Goal: Task Accomplishment & Management: Complete application form

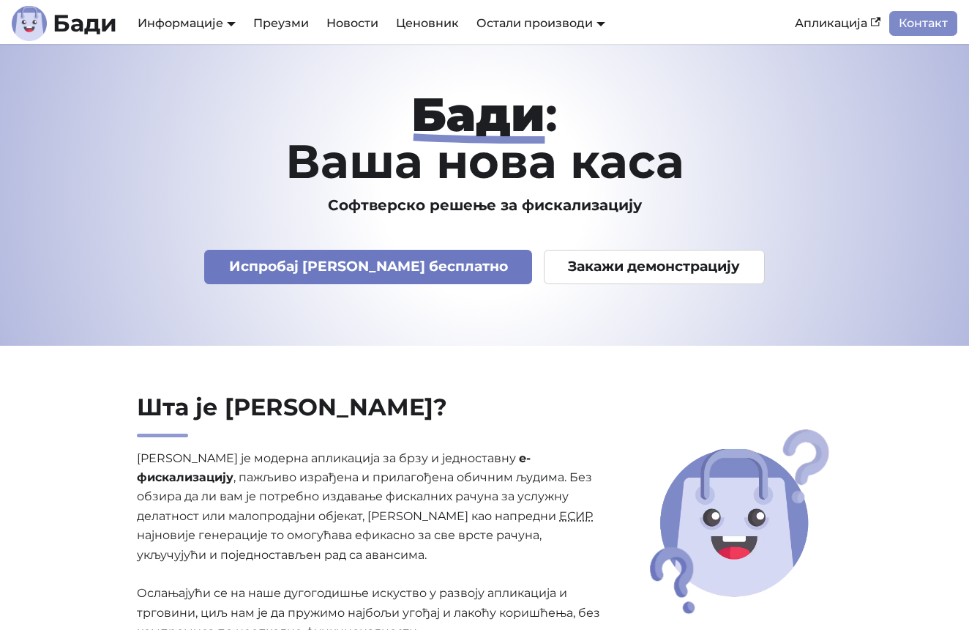
click at [349, 275] on link "Испробај Бади бесплатно" at bounding box center [368, 267] width 328 height 34
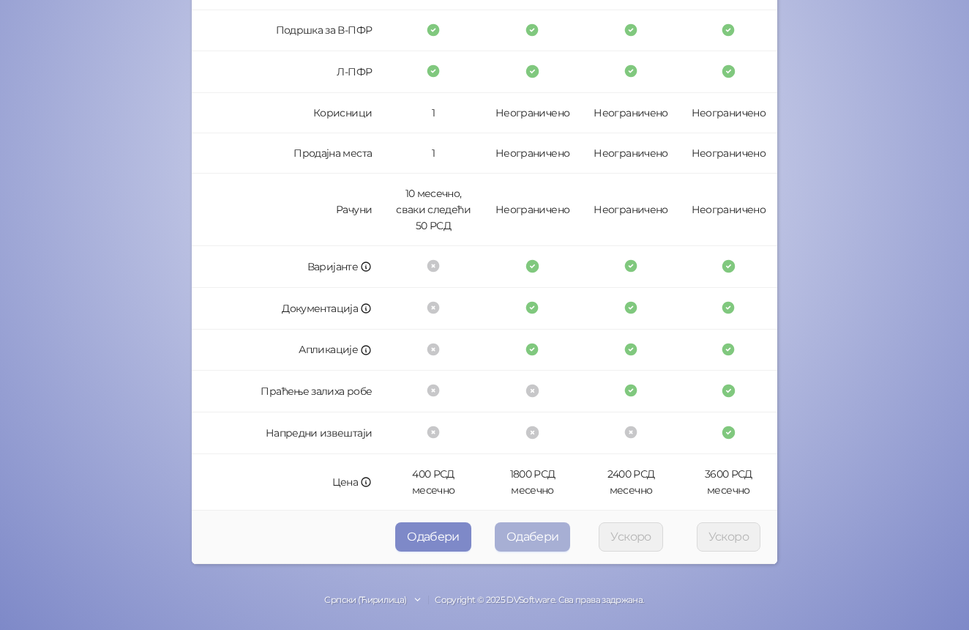
scroll to position [324, 0]
click at [548, 535] on button "Одабери" at bounding box center [533, 537] width 76 height 29
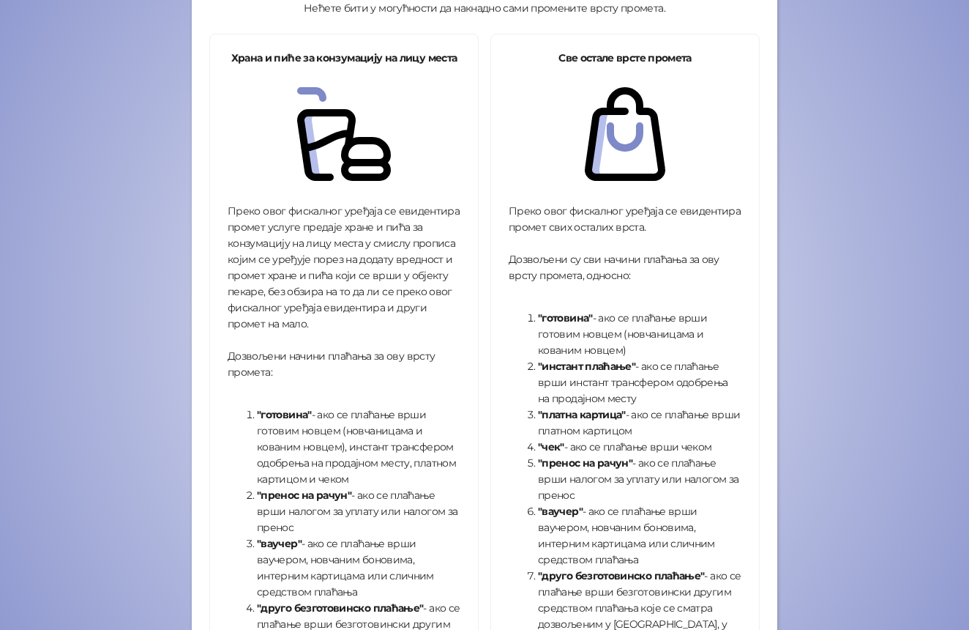
scroll to position [219, 0]
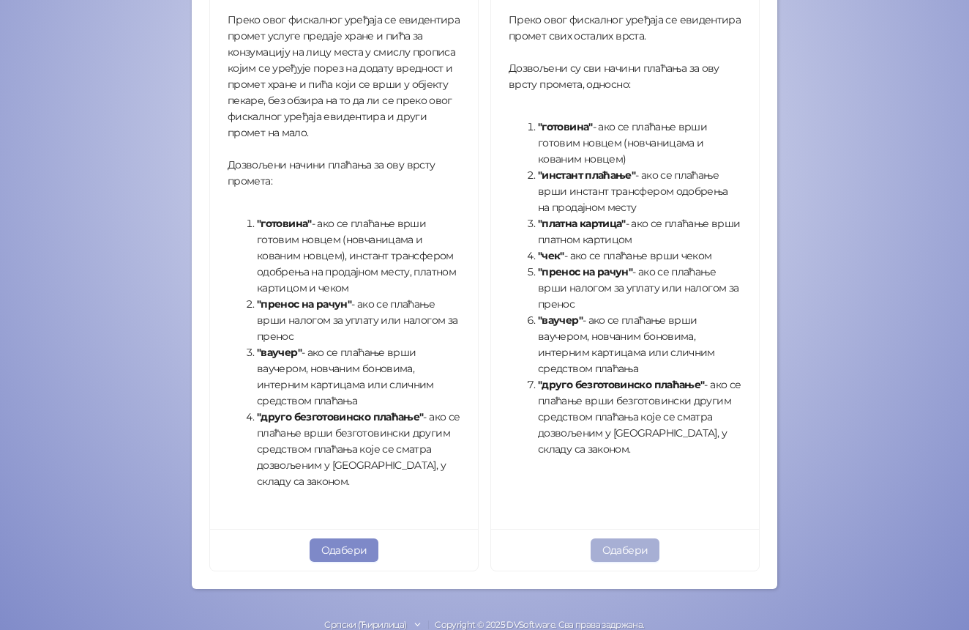
click at [635, 546] on button "Одабери" at bounding box center [626, 549] width 70 height 23
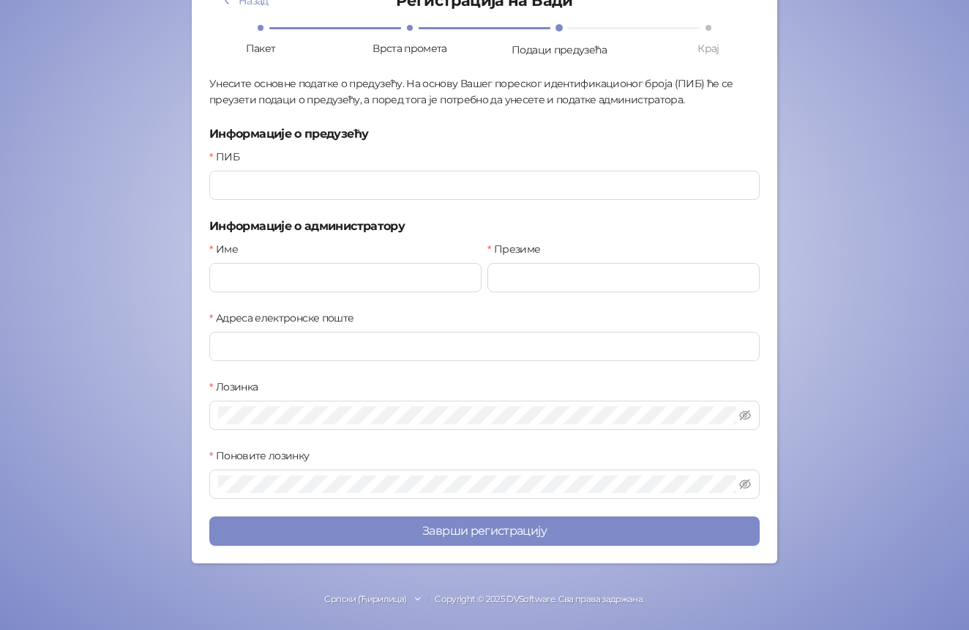
scroll to position [126, 0]
click at [313, 213] on div "Назад Регистрација на Бади Пакет Врста промета Подаци предузећа Крај Унесите ос…" at bounding box center [484, 262] width 551 height 570
click at [316, 201] on div "Назад Регистрација на Бади Пакет Врста промета Подаци предузећа Крај Унесите ос…" at bounding box center [484, 262] width 551 height 570
click at [296, 187] on input "ПИБ" at bounding box center [484, 185] width 551 height 29
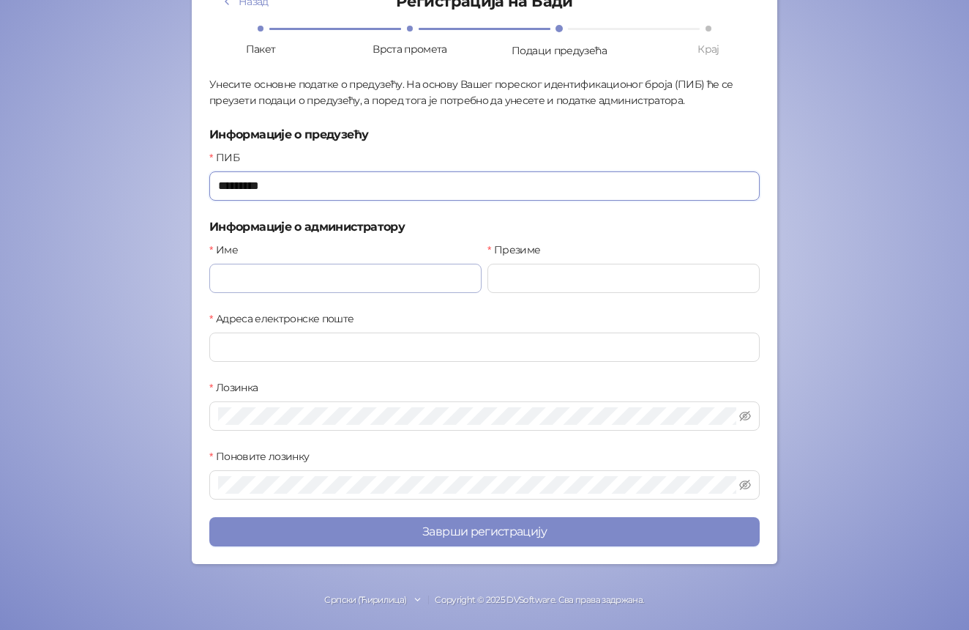
type input "*********"
type input "***"
type input "******"
click at [258, 347] on input "Адреса електронске поште" at bounding box center [484, 346] width 551 height 29
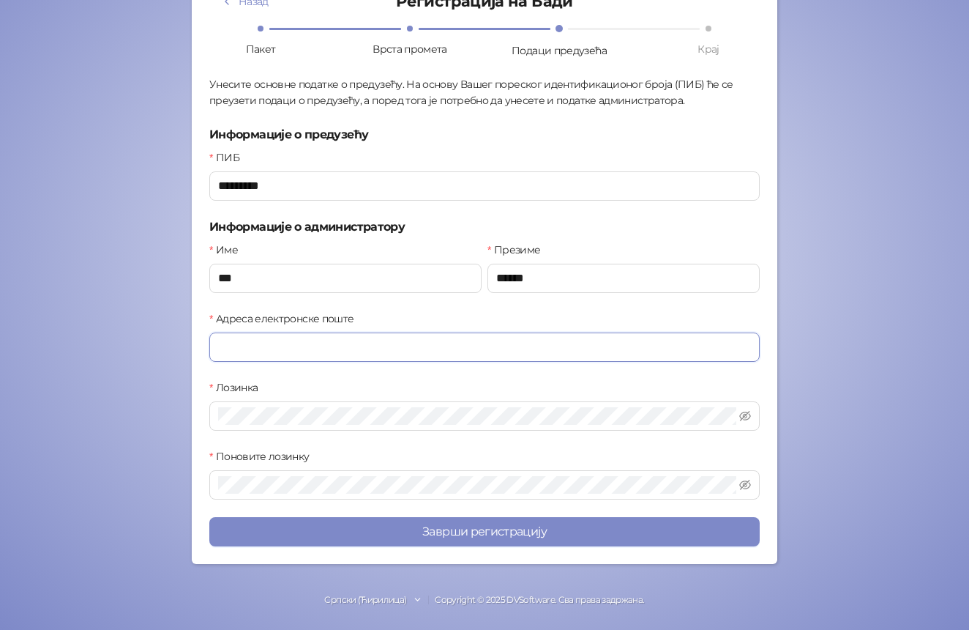
click at [258, 347] on input "Адреса електронске поште" at bounding box center [484, 346] width 551 height 29
type input "**********"
click at [413, 379] on div "Лозинка" at bounding box center [484, 390] width 551 height 22
click at [747, 419] on icon "eye-invisible" at bounding box center [745, 416] width 12 height 10
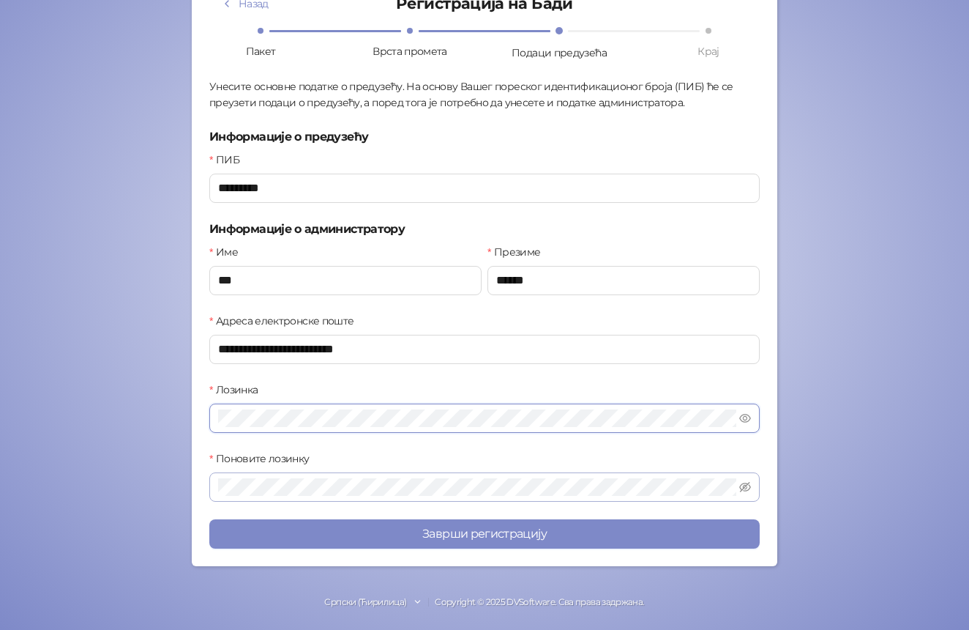
scroll to position [126, 0]
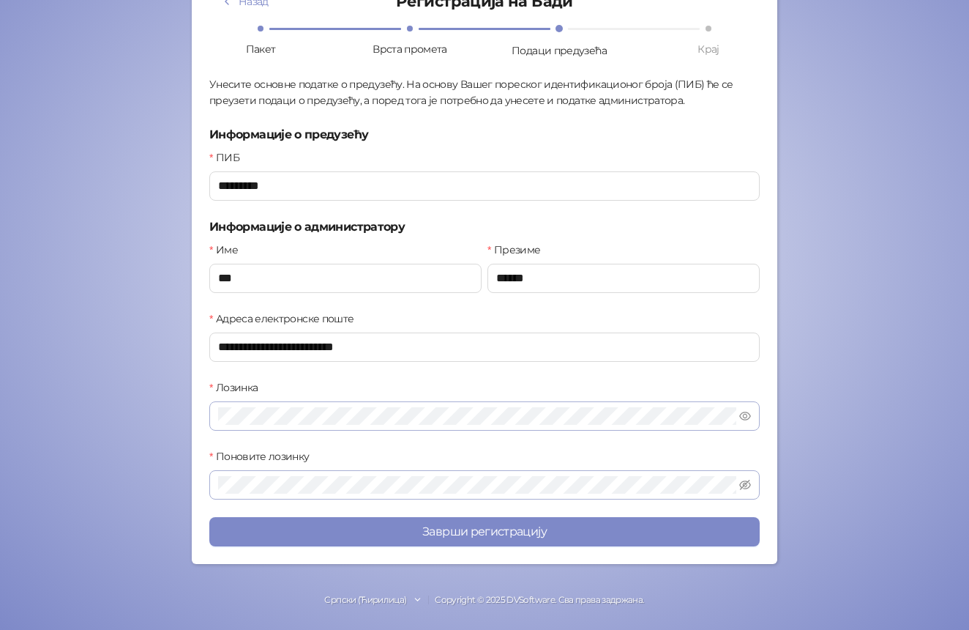
click at [475, 494] on span at bounding box center [484, 484] width 551 height 29
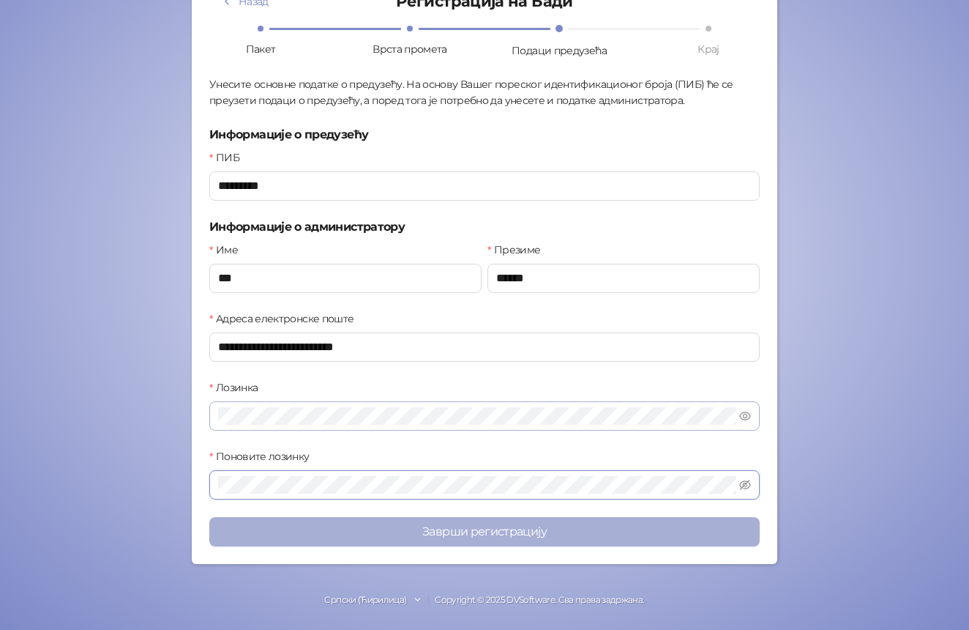
scroll to position [1, 0]
click at [408, 537] on button "Заврши регистрацију" at bounding box center [484, 531] width 551 height 29
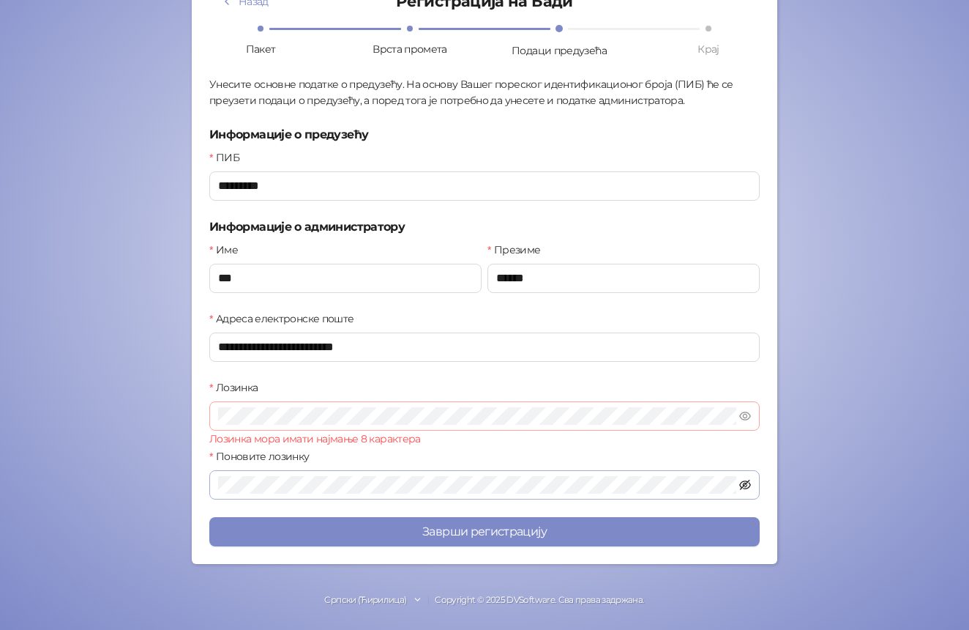
click at [747, 481] on icon "eye-invisible" at bounding box center [745, 485] width 12 height 10
drag, startPoint x: 286, startPoint y: 437, endPoint x: 286, endPoint y: 425, distance: 12.4
click at [286, 433] on div "Лозинка мора имати најмање 8 карактера" at bounding box center [484, 438] width 551 height 16
click at [485, 531] on button "Заврши регистрацију" at bounding box center [484, 531] width 551 height 29
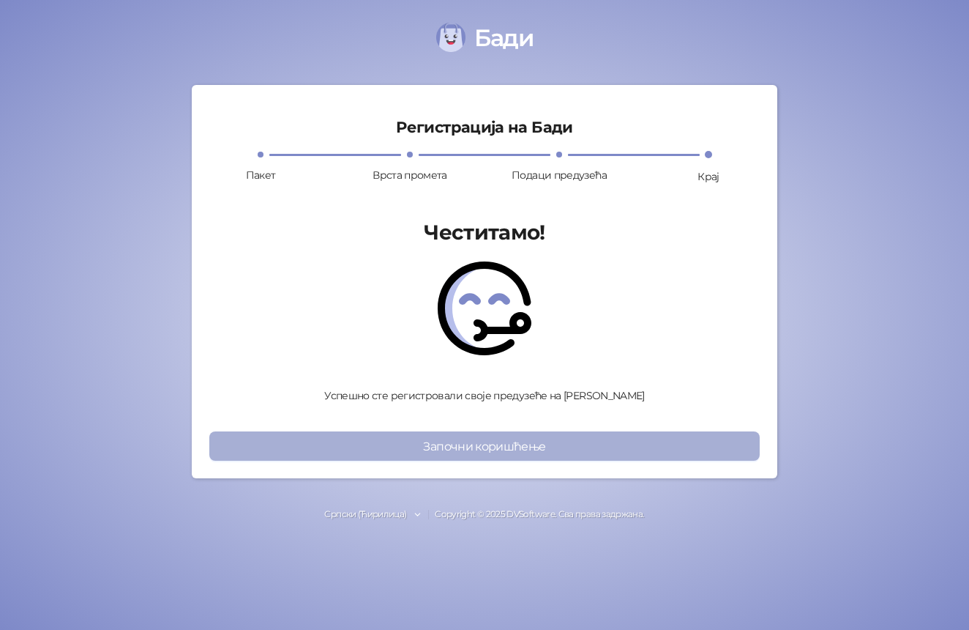
click at [519, 453] on button "Започни коришћење" at bounding box center [484, 445] width 551 height 29
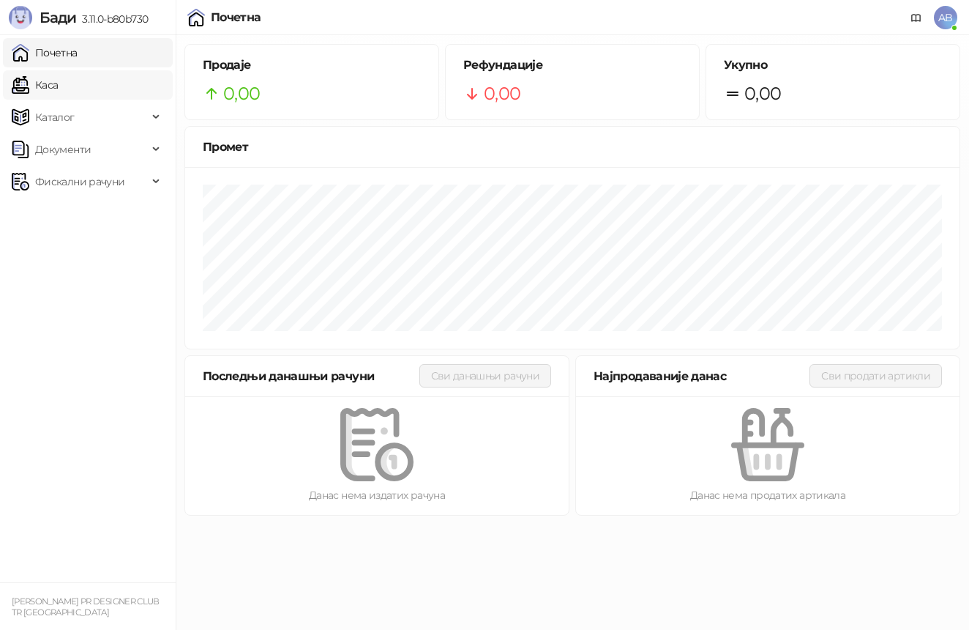
click at [58, 89] on link "Каса" at bounding box center [35, 84] width 46 height 29
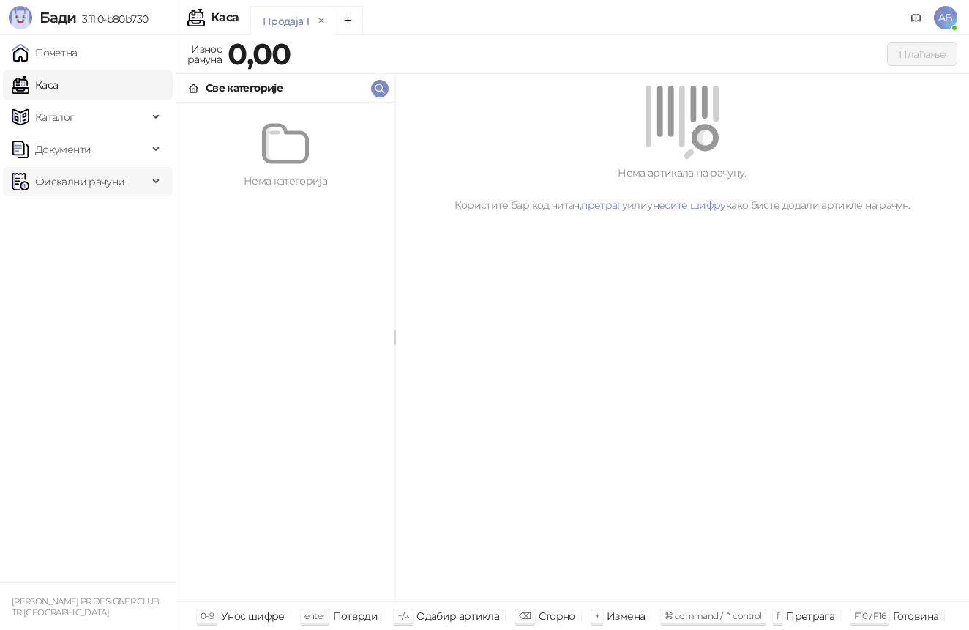
click at [103, 182] on span "Фискални рачуни" at bounding box center [79, 181] width 89 height 29
click at [82, 215] on link "Издати рачуни" at bounding box center [67, 213] width 98 height 29
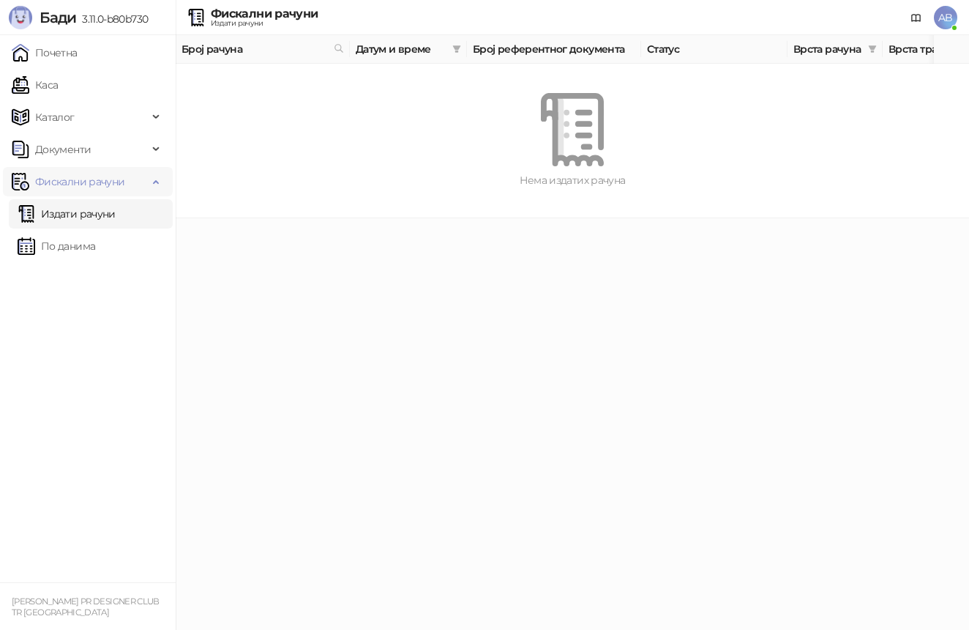
click at [85, 187] on span "Фискални рачуни" at bounding box center [79, 181] width 89 height 29
click at [73, 152] on span "Документи" at bounding box center [63, 149] width 56 height 29
click at [73, 124] on span "Каталог" at bounding box center [55, 116] width 40 height 29
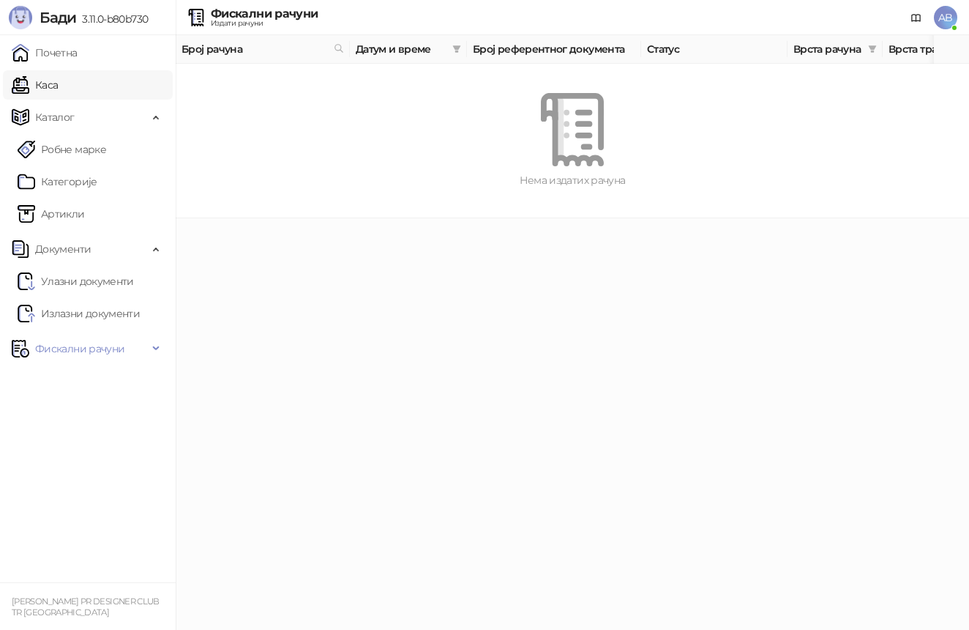
click at [58, 98] on link "Каса" at bounding box center [35, 84] width 46 height 29
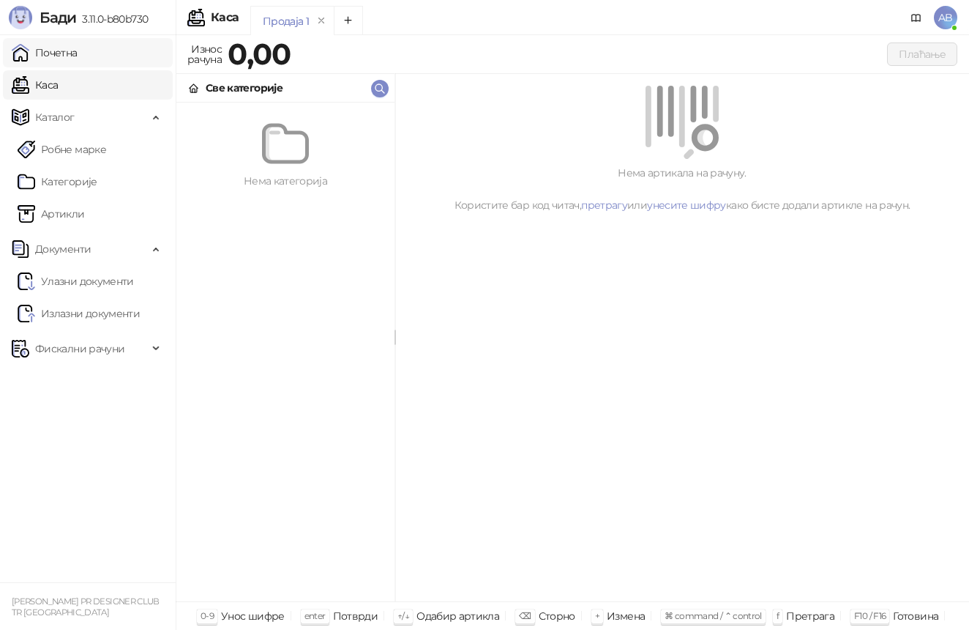
click at [78, 64] on link "Почетна" at bounding box center [45, 52] width 66 height 29
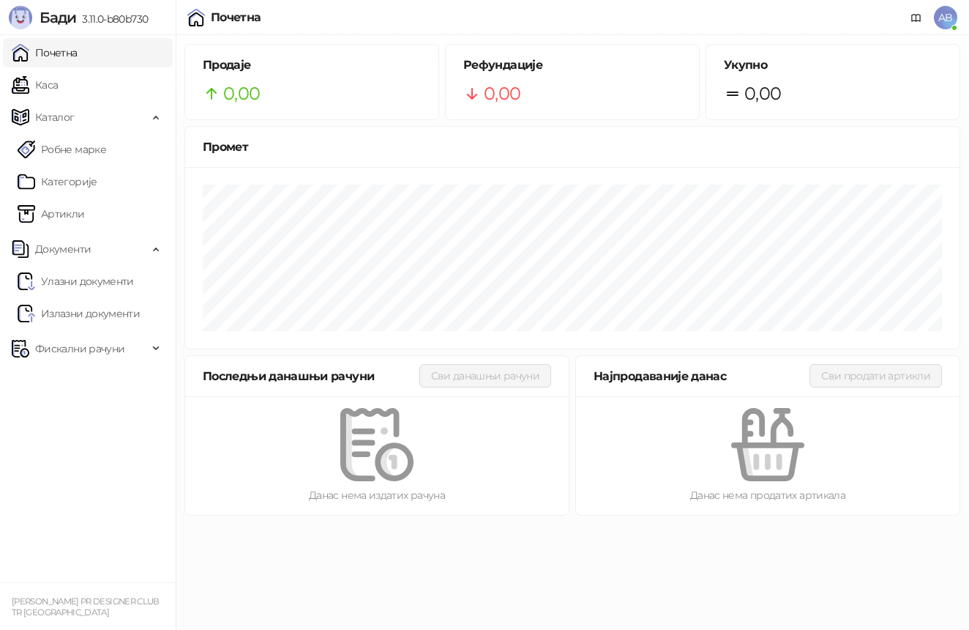
click at [936, 14] on span "AB" at bounding box center [945, 17] width 23 height 23
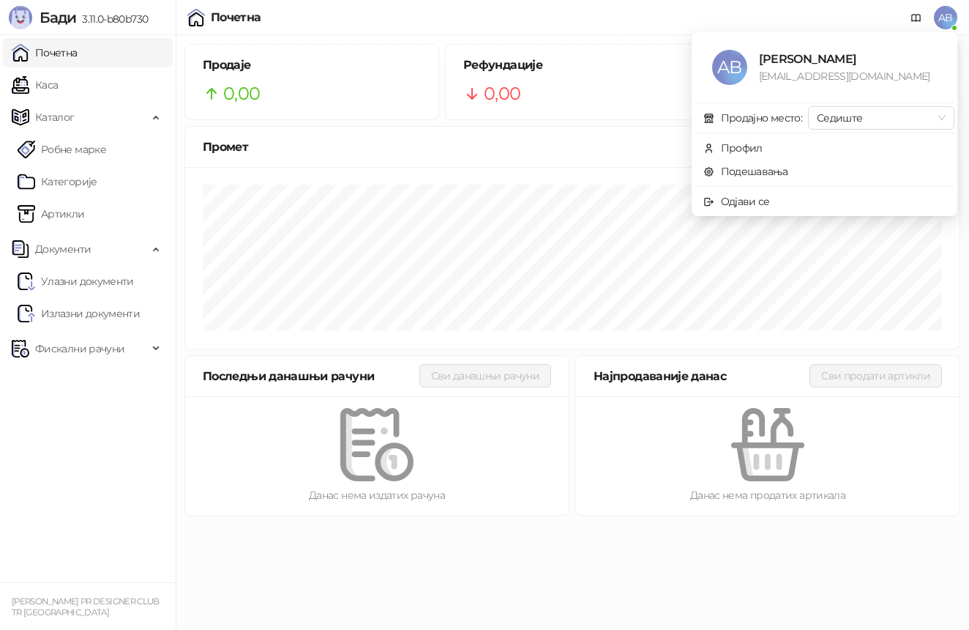
click at [936, 14] on span "AB" at bounding box center [945, 17] width 23 height 23
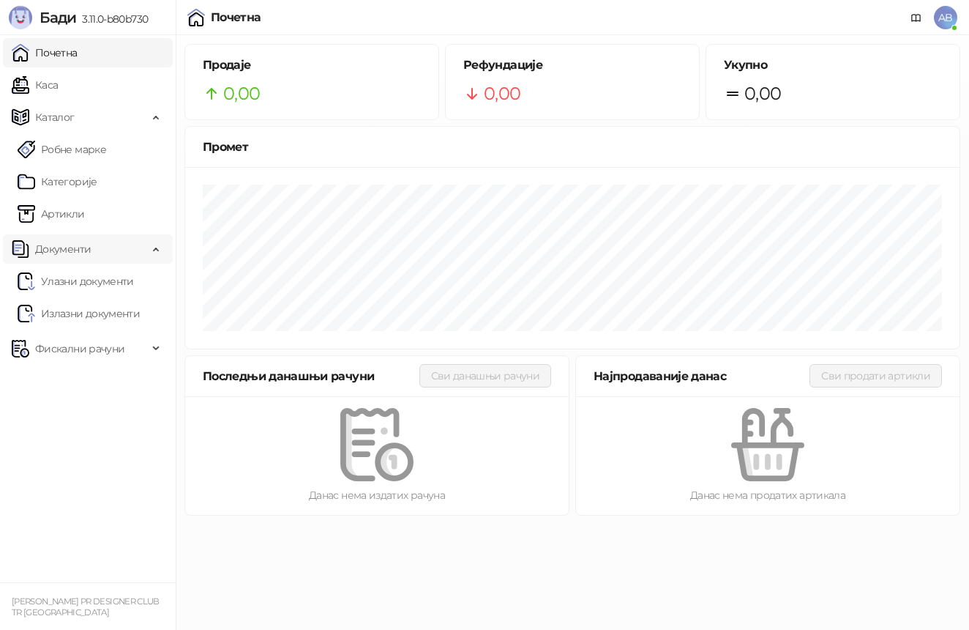
click at [130, 261] on span "Документи" at bounding box center [80, 248] width 136 height 29
click at [66, 205] on link "Артикли" at bounding box center [51, 213] width 67 height 29
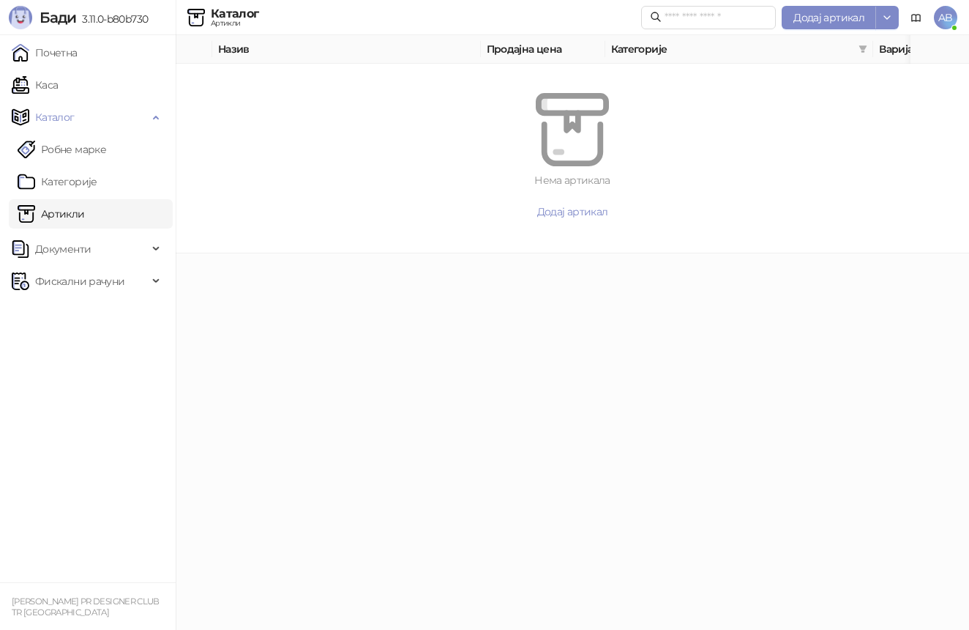
click at [66, 200] on link "Артикли" at bounding box center [51, 213] width 67 height 29
click at [66, 189] on link "Категорије" at bounding box center [58, 181] width 80 height 29
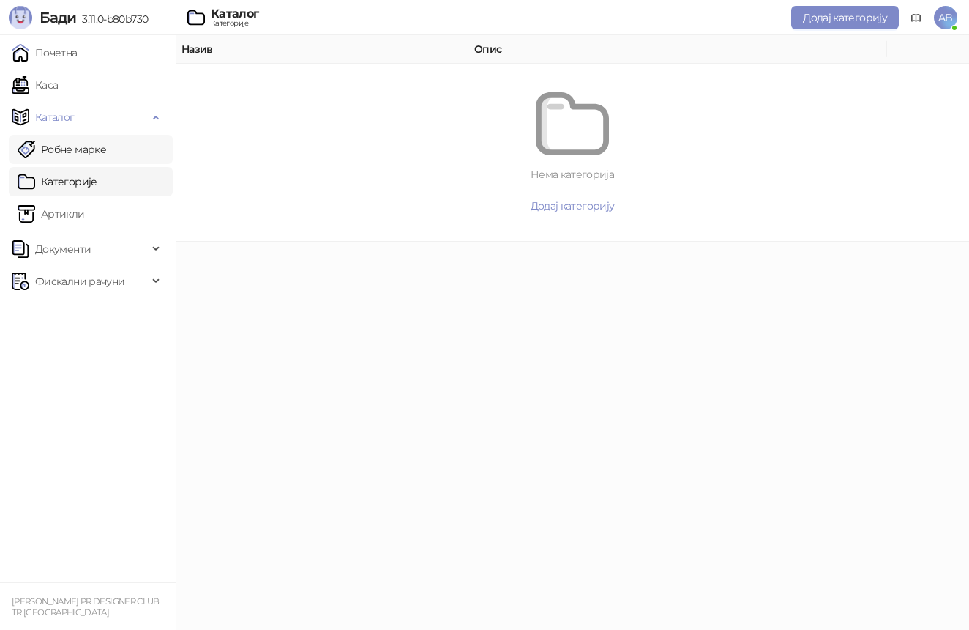
click at [69, 162] on link "Робне марке" at bounding box center [62, 149] width 89 height 29
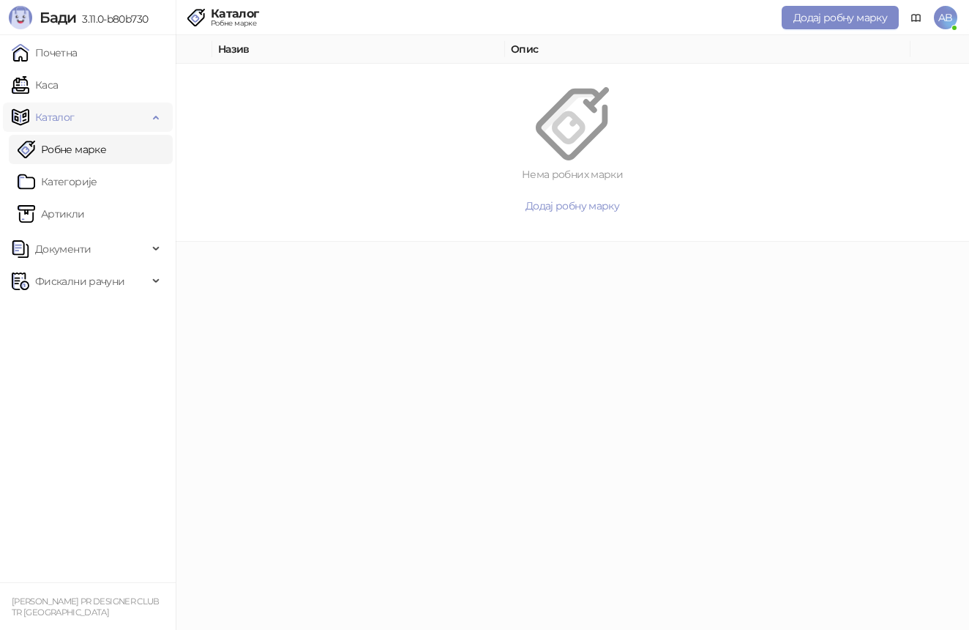
click at [69, 122] on span "Каталог" at bounding box center [55, 116] width 40 height 29
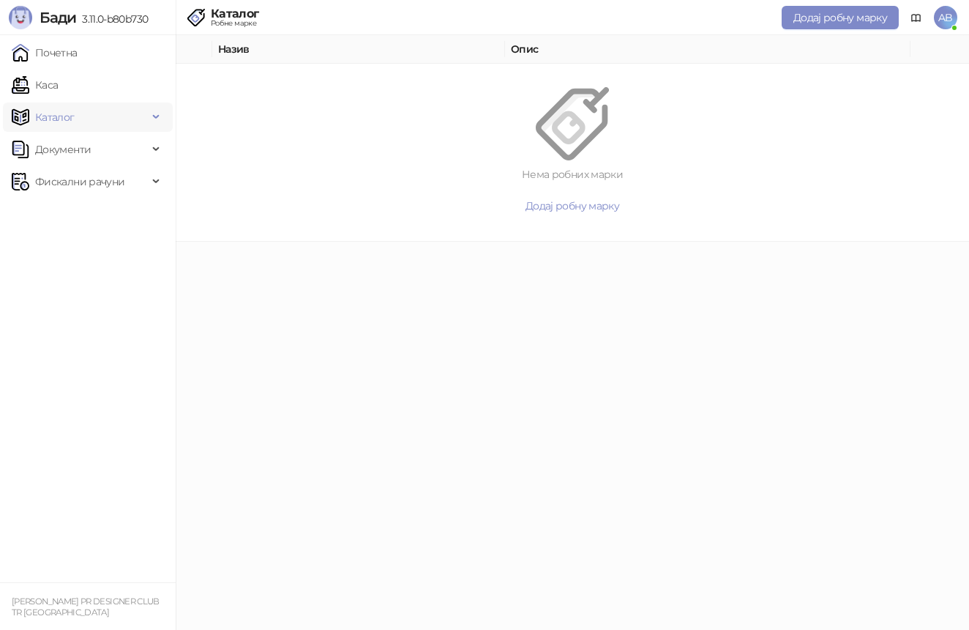
click at [69, 122] on span "Каталог" at bounding box center [55, 116] width 40 height 29
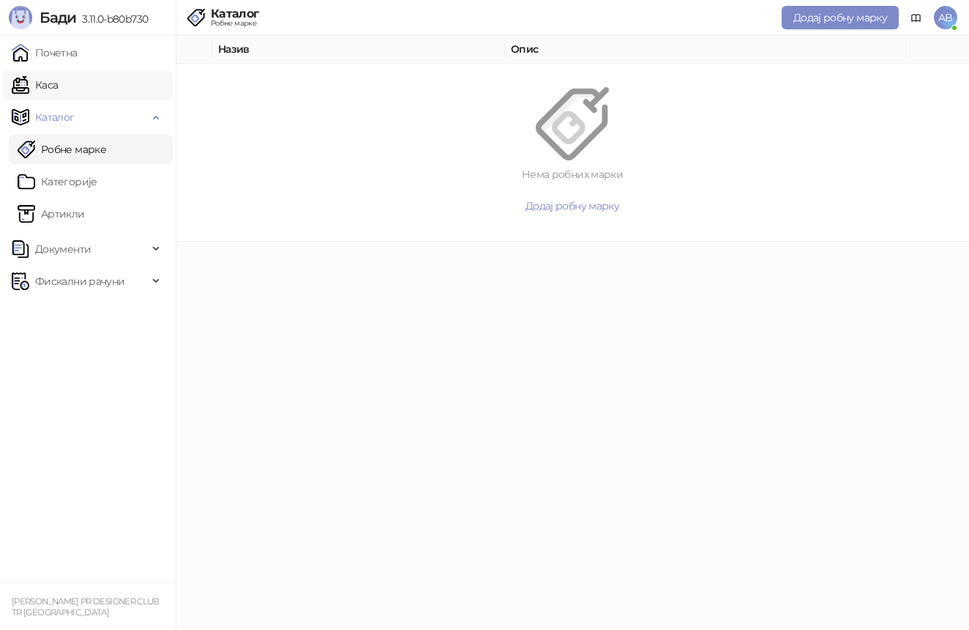
click at [58, 96] on link "Каса" at bounding box center [35, 84] width 46 height 29
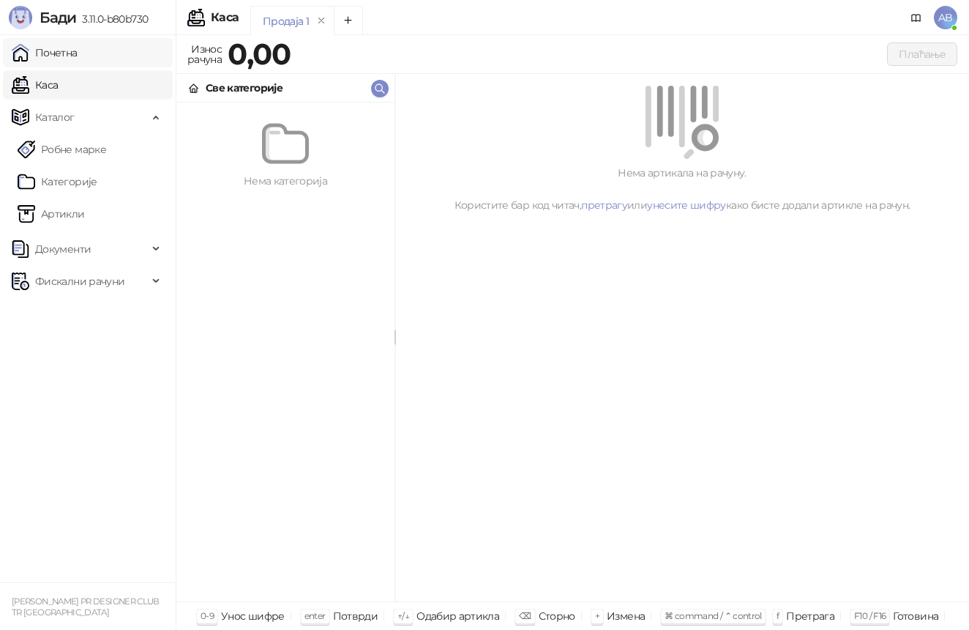
click at [72, 61] on link "Почетна" at bounding box center [45, 52] width 66 height 29
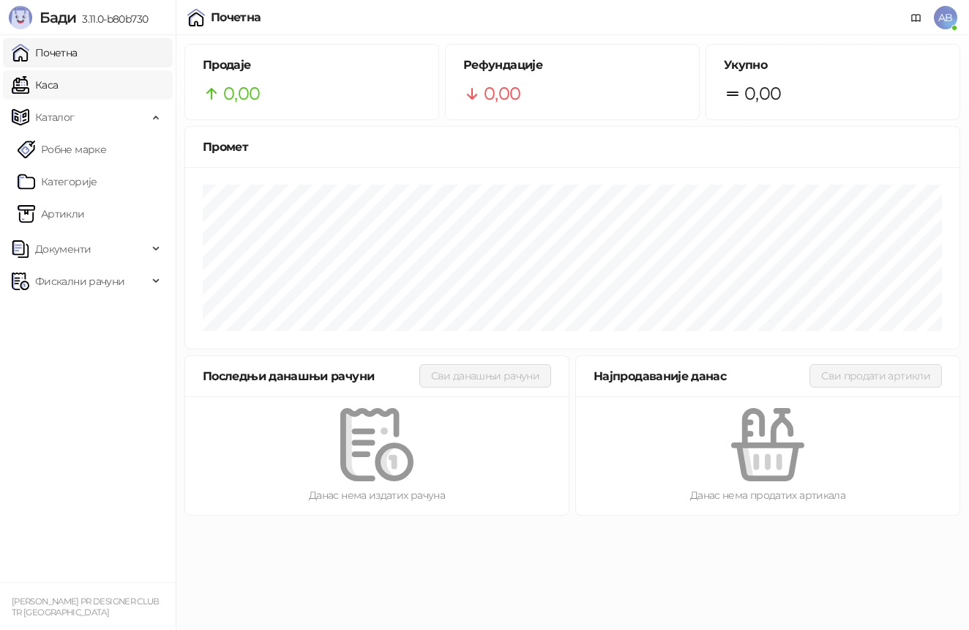
click at [58, 84] on link "Каса" at bounding box center [35, 84] width 46 height 29
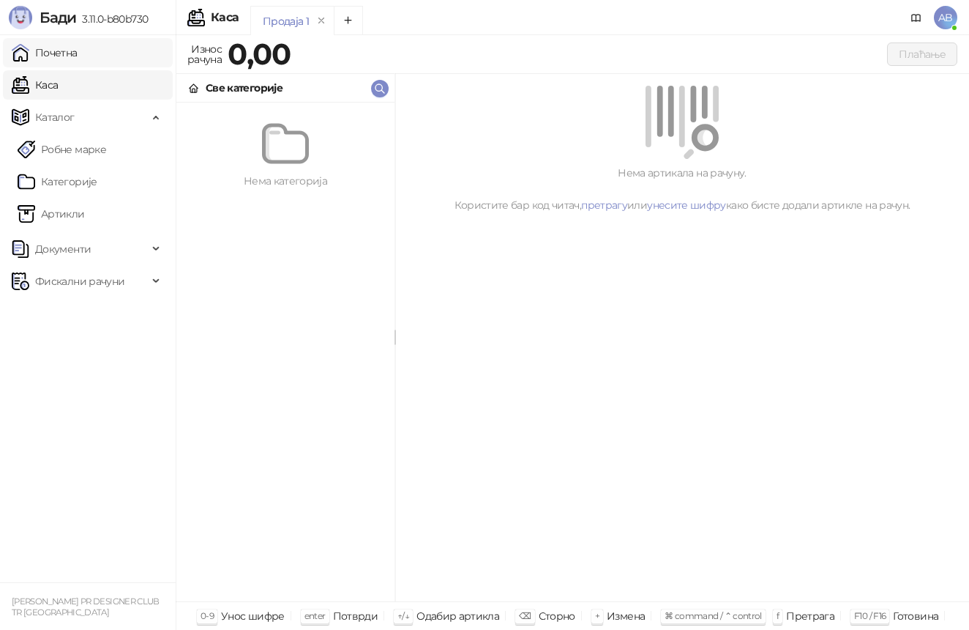
click at [78, 61] on link "Почетна" at bounding box center [45, 52] width 66 height 29
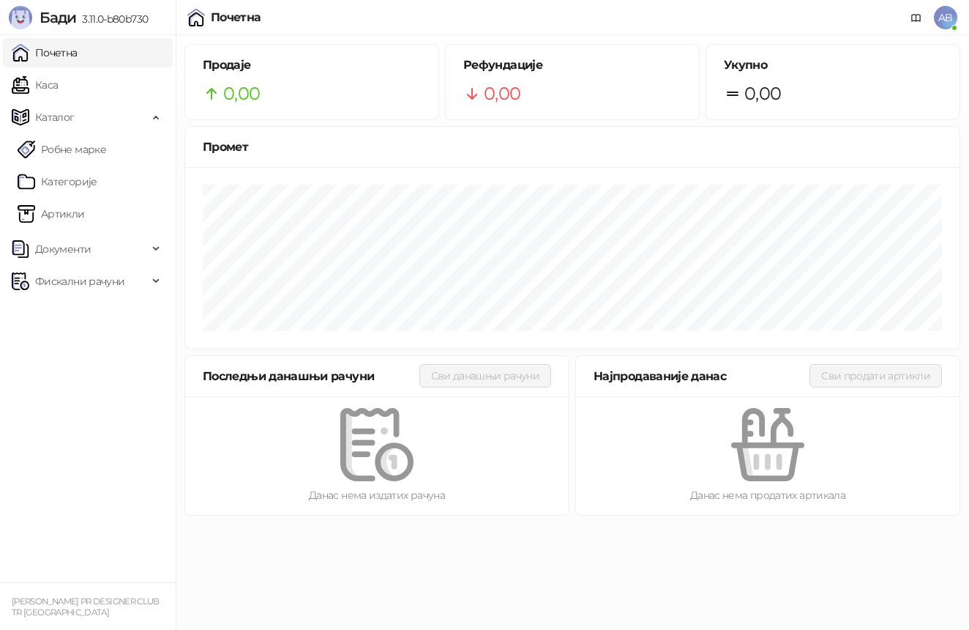
click at [232, 15] on div "Почетна" at bounding box center [236, 18] width 51 height 12
click at [938, 12] on span "AB" at bounding box center [945, 17] width 23 height 23
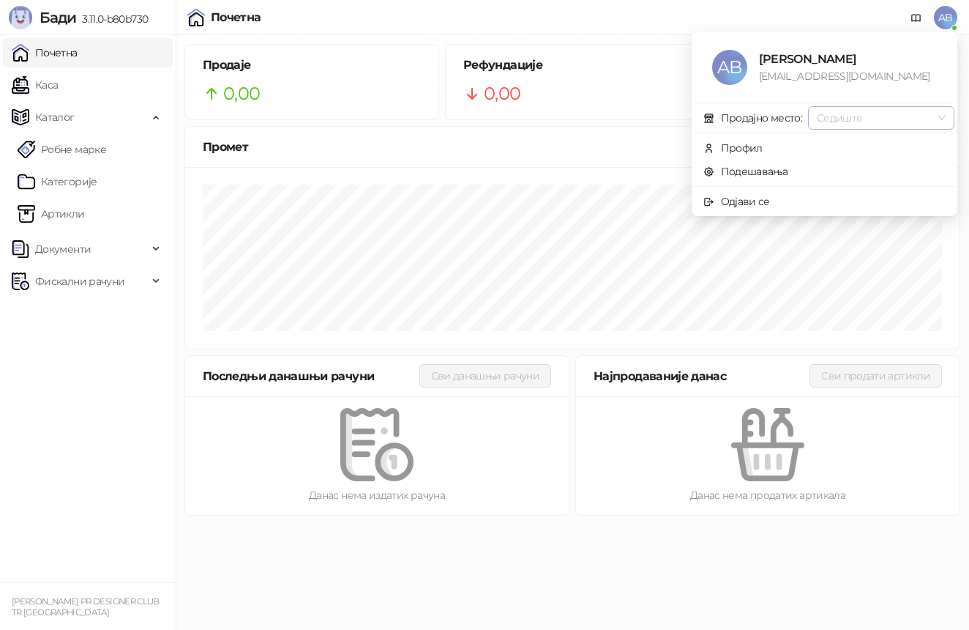
click at [870, 124] on span "Седиште" at bounding box center [881, 118] width 129 height 22
click at [769, 174] on link "Подешавања" at bounding box center [746, 171] width 85 height 13
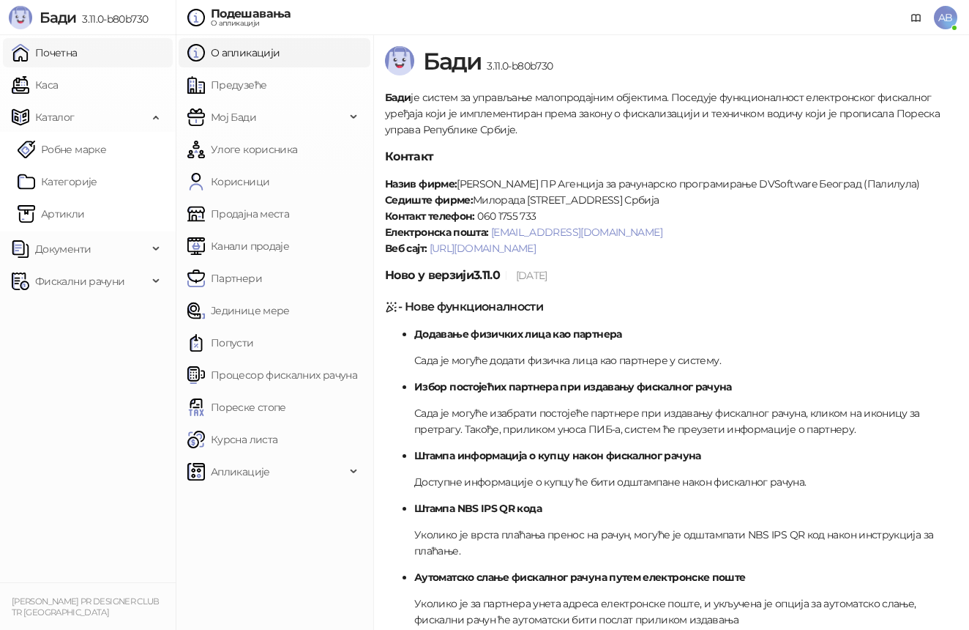
click at [78, 48] on link "Почетна" at bounding box center [45, 52] width 66 height 29
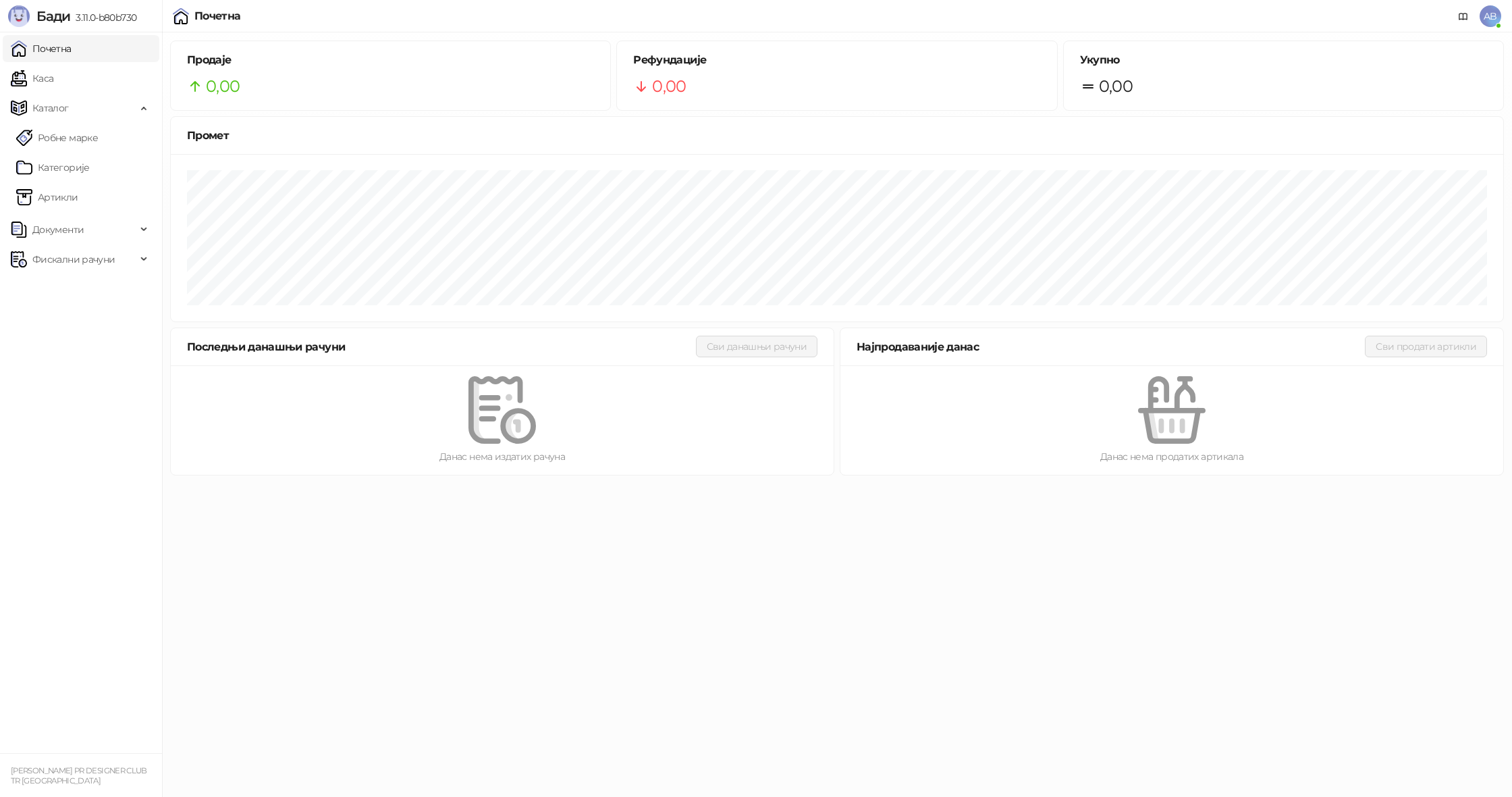
click at [56, 11] on span "Бади" at bounding box center [53, 17] width 34 height 17
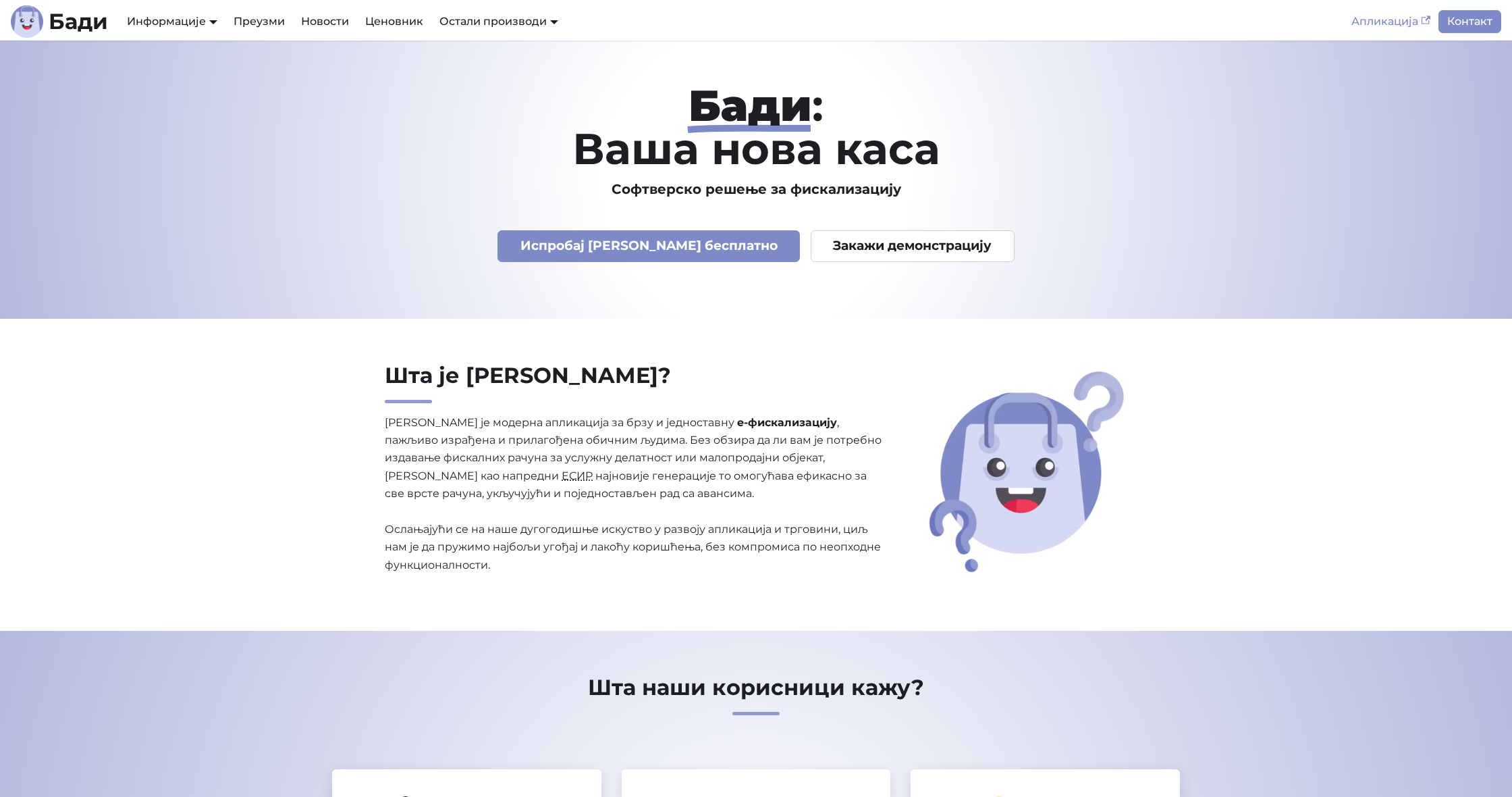
scroll to position [11, 0]
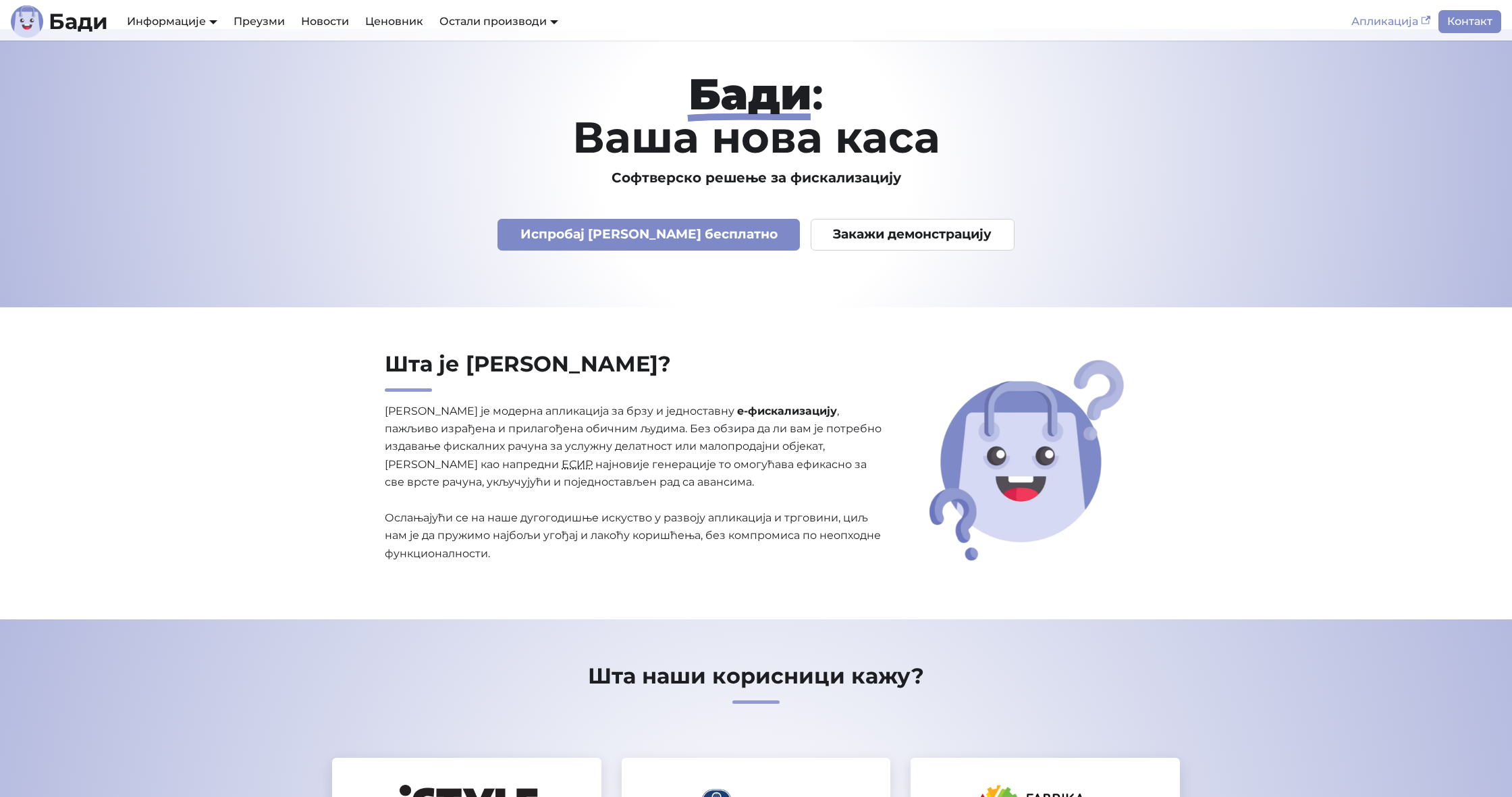
click at [1404, 25] on link "Апликација" at bounding box center [1390, 21] width 95 height 23
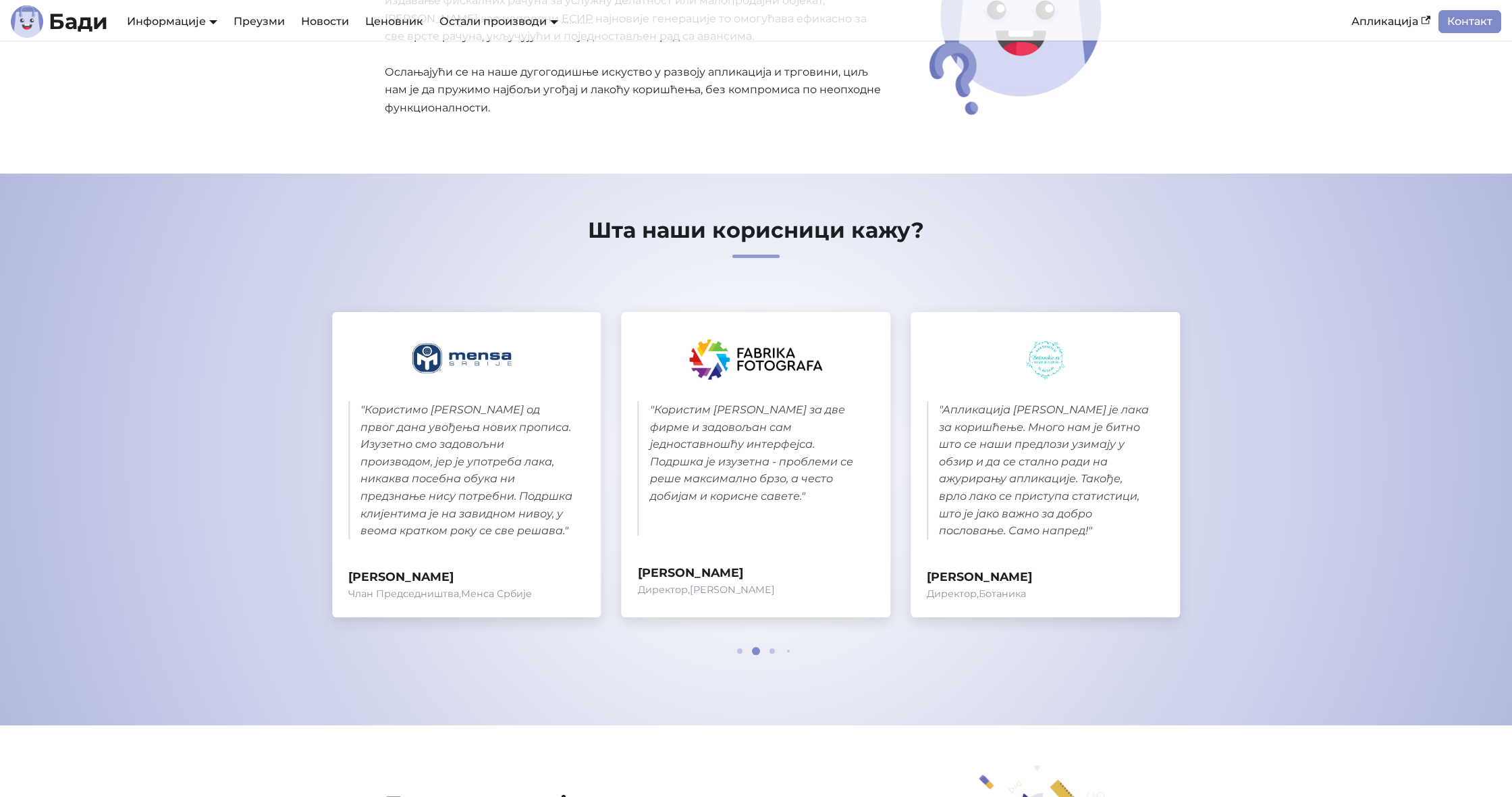
scroll to position [447, 0]
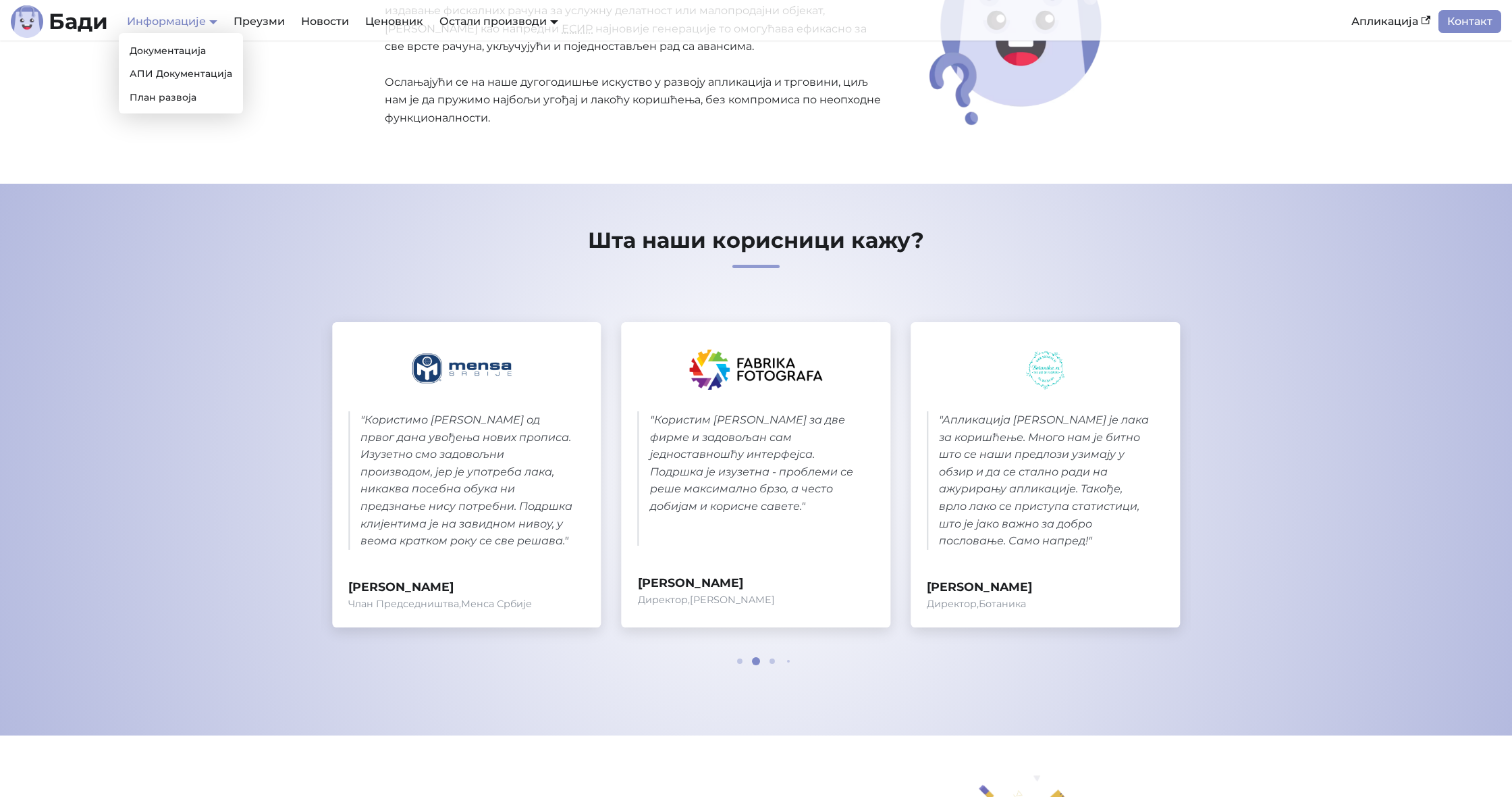
click at [205, 27] on link "Информације" at bounding box center [172, 21] width 90 height 13
click at [255, 18] on link "Преузми" at bounding box center [259, 21] width 67 height 23
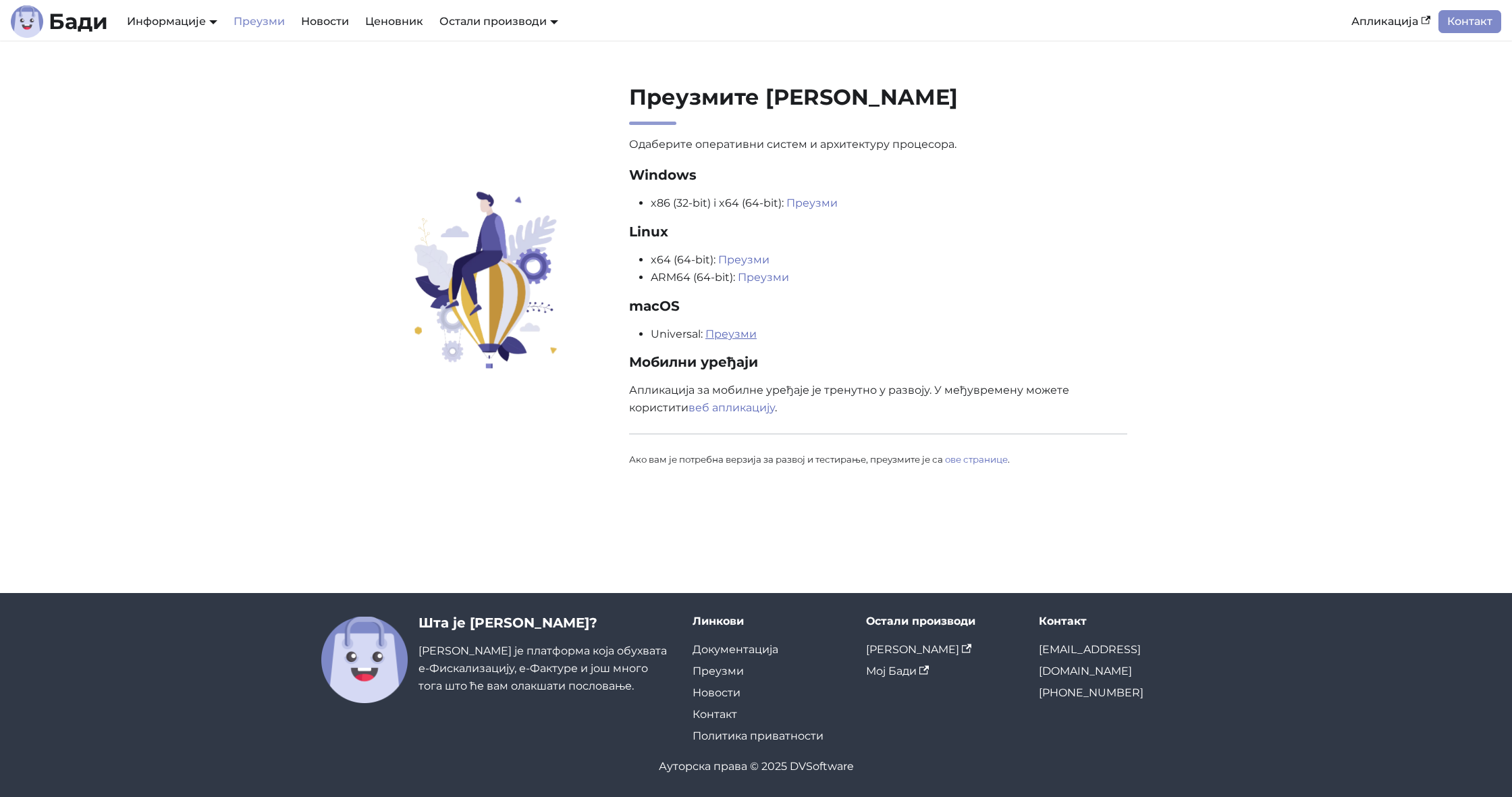
click at [738, 335] on link "Преузми" at bounding box center [731, 334] width 52 height 13
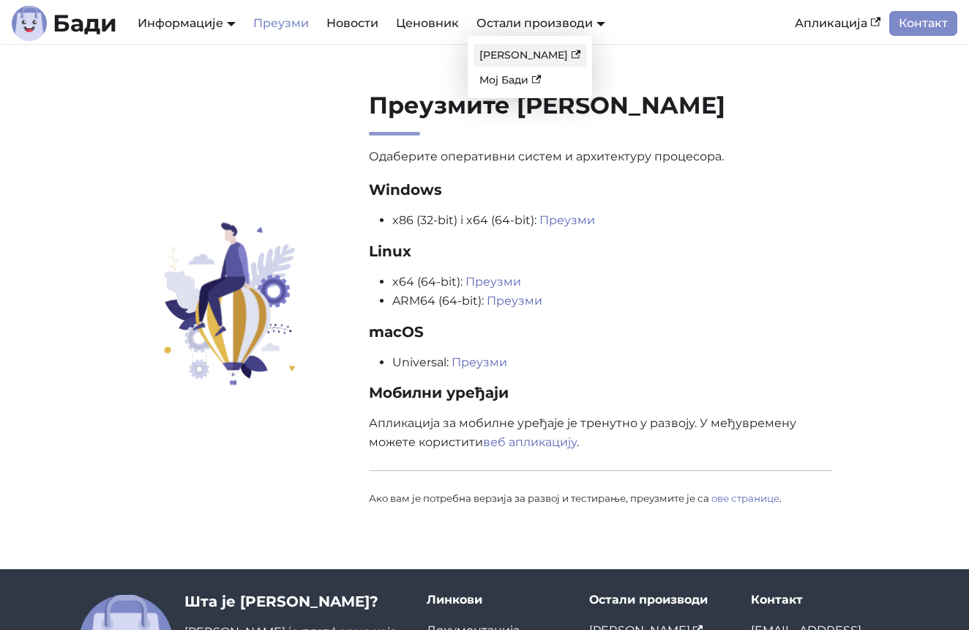
click at [521, 61] on link "Бади ЛПФР" at bounding box center [530, 55] width 113 height 23
